Goal: Check status: Check status

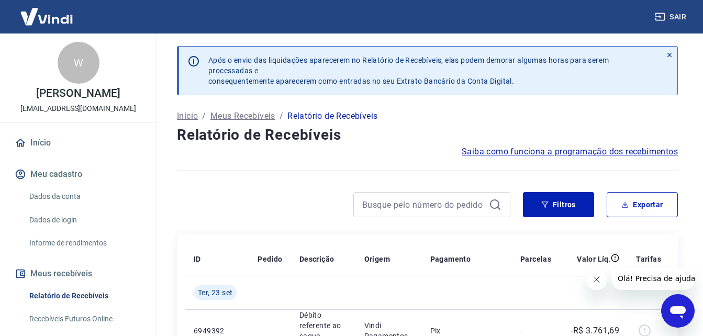
click at [39, 29] on img at bounding box center [47, 17] width 68 height 32
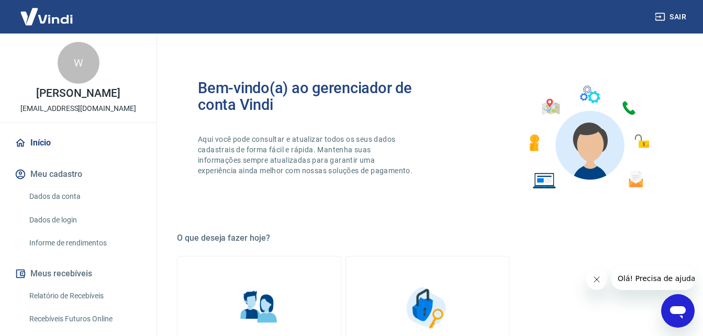
click at [49, 16] on img at bounding box center [47, 17] width 68 height 32
